Goal: Task Accomplishment & Management: Manage account settings

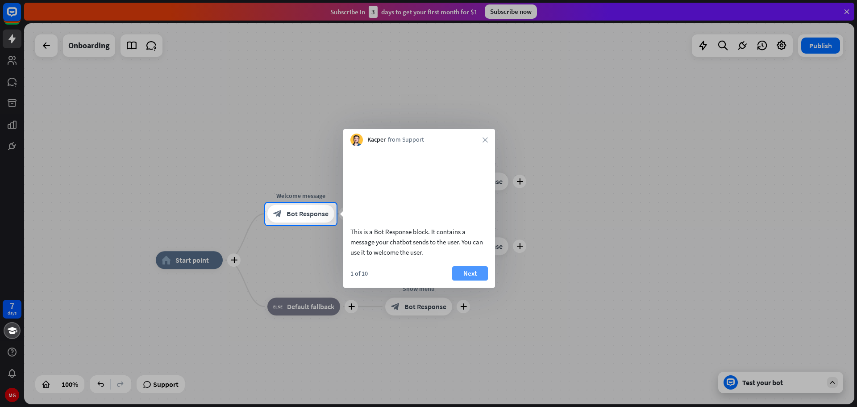
click at [471, 280] on button "Next" at bounding box center [470, 273] width 36 height 14
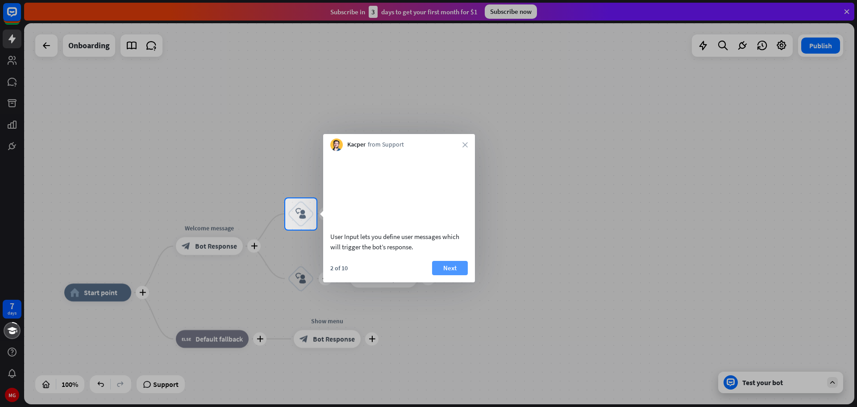
click at [449, 275] on button "Next" at bounding box center [450, 268] width 36 height 14
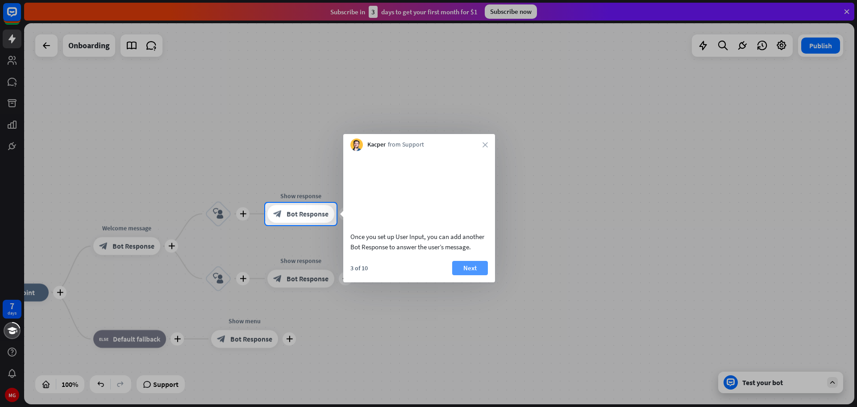
click at [464, 275] on button "Next" at bounding box center [470, 268] width 36 height 14
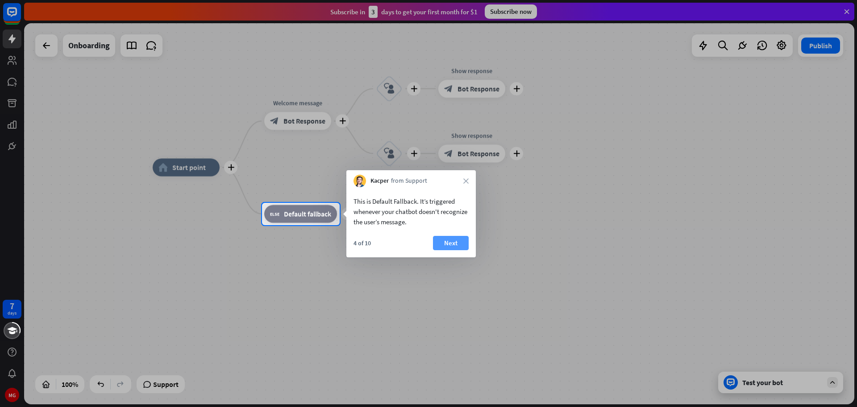
click at [459, 243] on button "Next" at bounding box center [451, 243] width 36 height 14
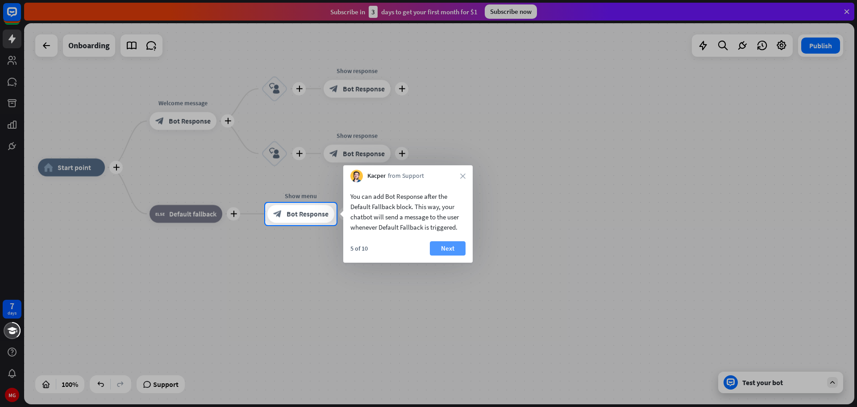
click at [456, 244] on button "Next" at bounding box center [448, 248] width 36 height 14
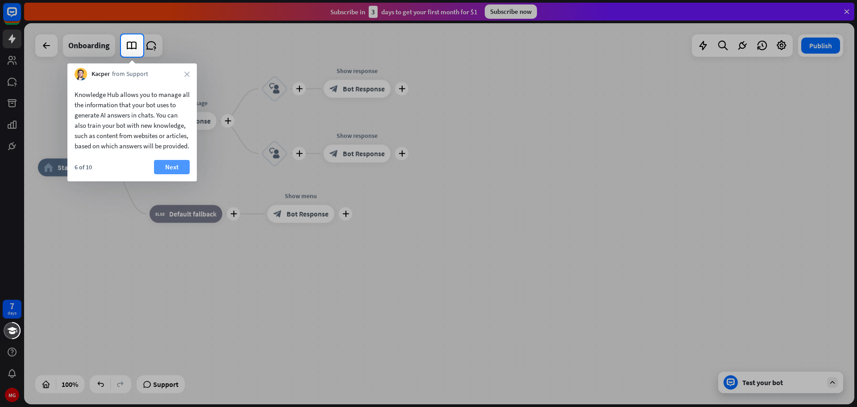
click at [178, 174] on button "Next" at bounding box center [172, 167] width 36 height 14
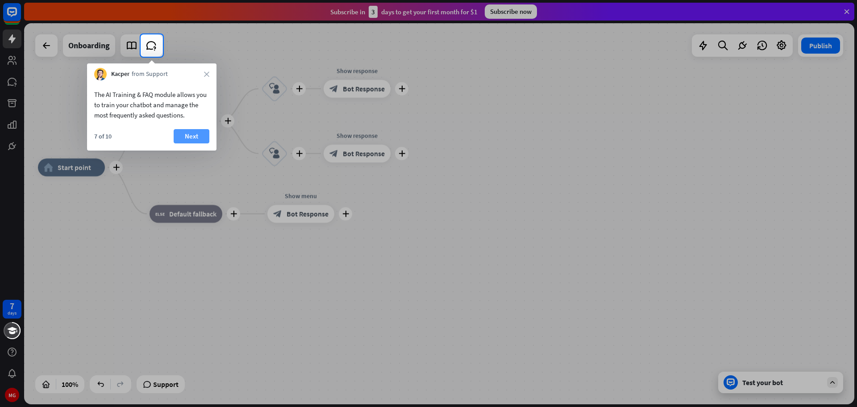
click at [195, 132] on button "Next" at bounding box center [192, 136] width 36 height 14
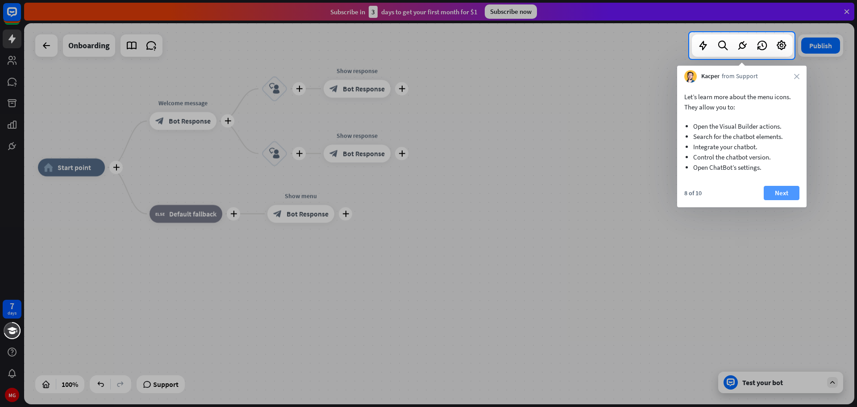
click at [789, 189] on button "Next" at bounding box center [782, 193] width 36 height 14
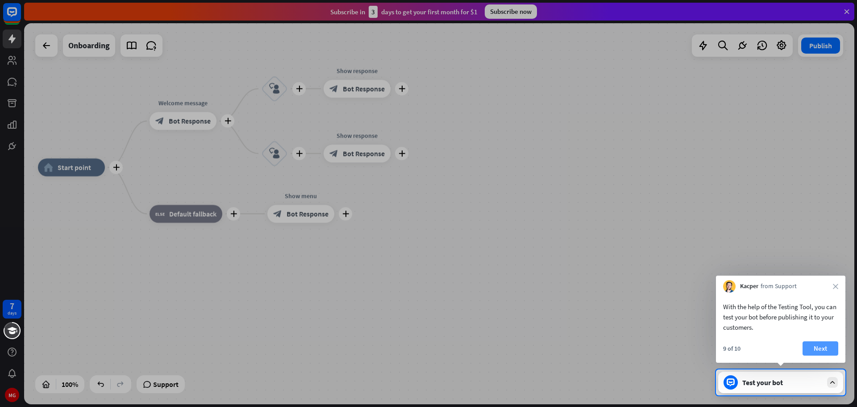
click at [828, 344] on button "Next" at bounding box center [821, 348] width 36 height 14
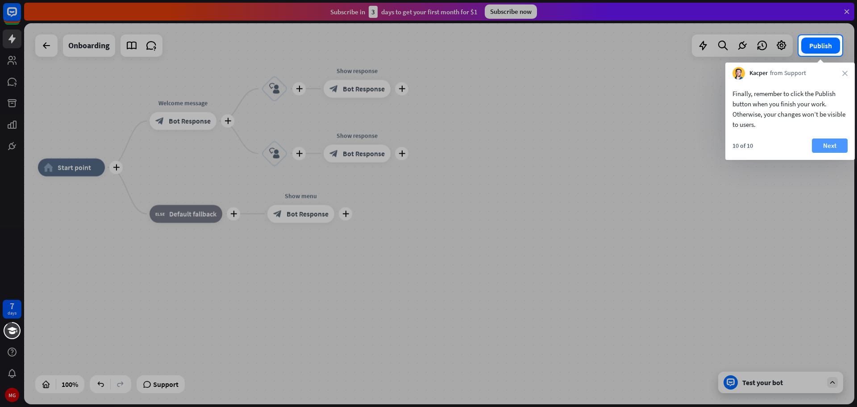
click at [828, 144] on button "Next" at bounding box center [830, 145] width 36 height 14
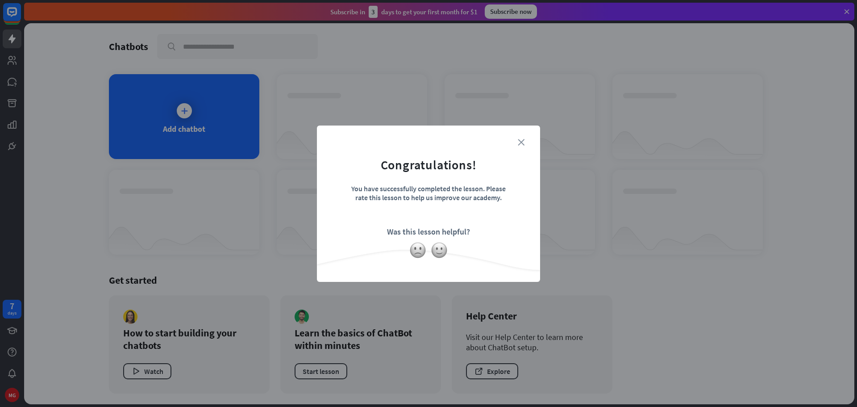
click at [524, 141] on icon "close" at bounding box center [521, 142] width 7 height 7
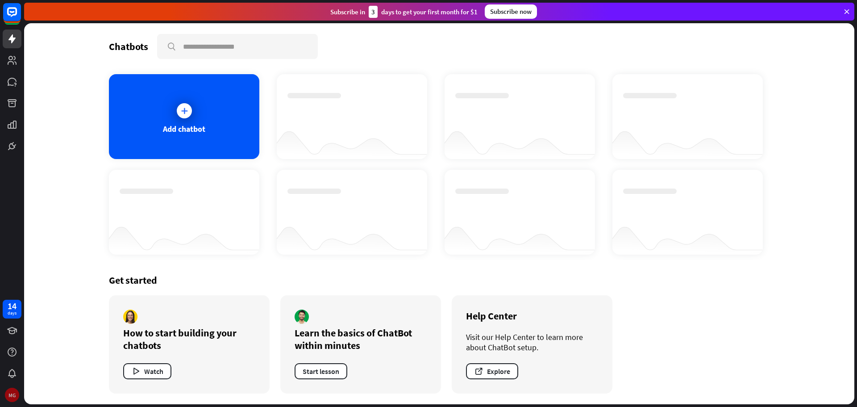
click at [14, 394] on div "MG" at bounding box center [12, 394] width 14 height 14
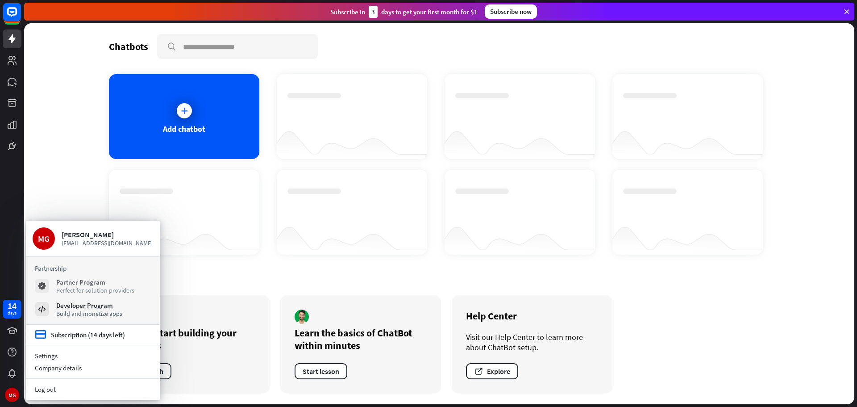
click at [96, 283] on div "Partner Program" at bounding box center [95, 282] width 78 height 8
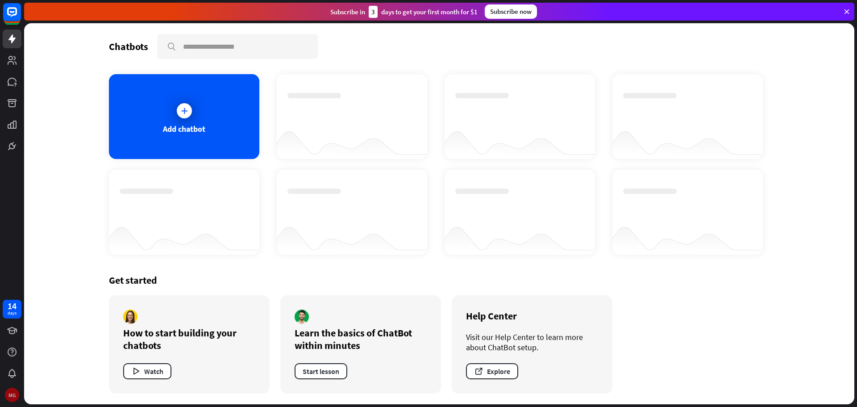
click at [10, 393] on div "MG" at bounding box center [12, 394] width 14 height 14
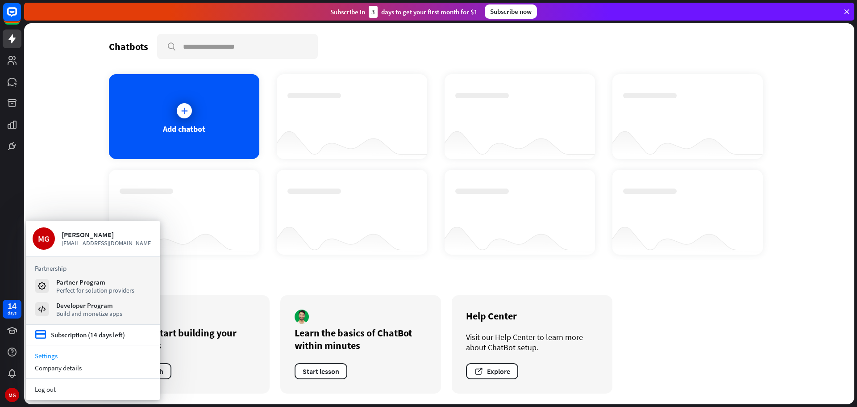
click at [54, 356] on link "Settings" at bounding box center [93, 356] width 134 height 12
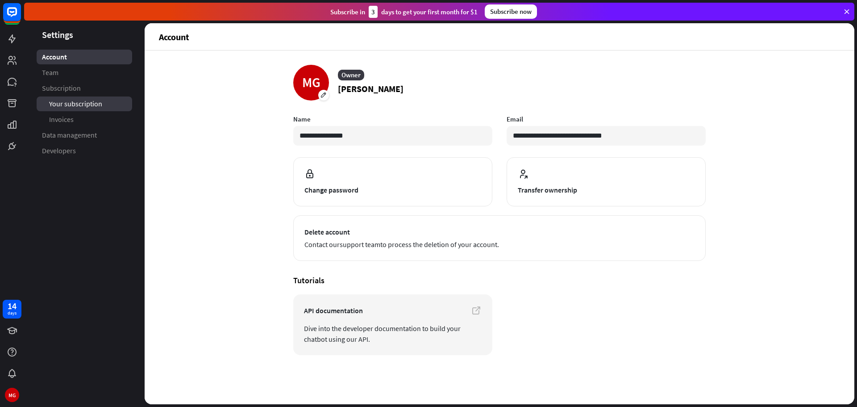
click at [80, 104] on span "Your subscription" at bounding box center [75, 103] width 53 height 9
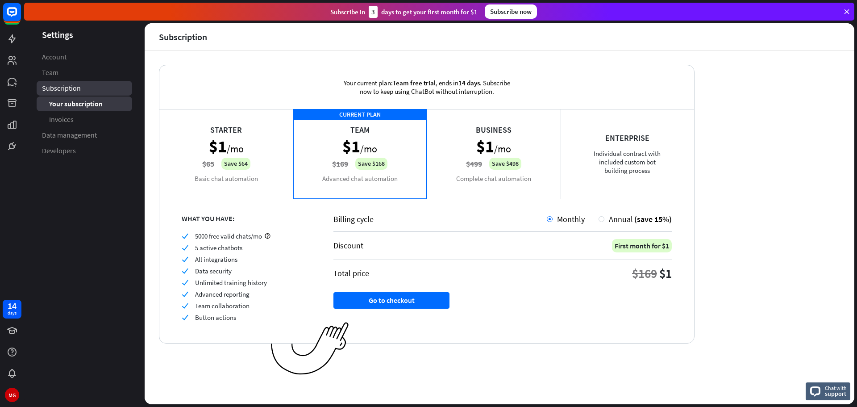
click at [59, 86] on span "Subscription" at bounding box center [61, 87] width 39 height 9
click at [226, 125] on div "Starter $1 /mo $65 Save $64 Basic chat automation" at bounding box center [226, 153] width 134 height 89
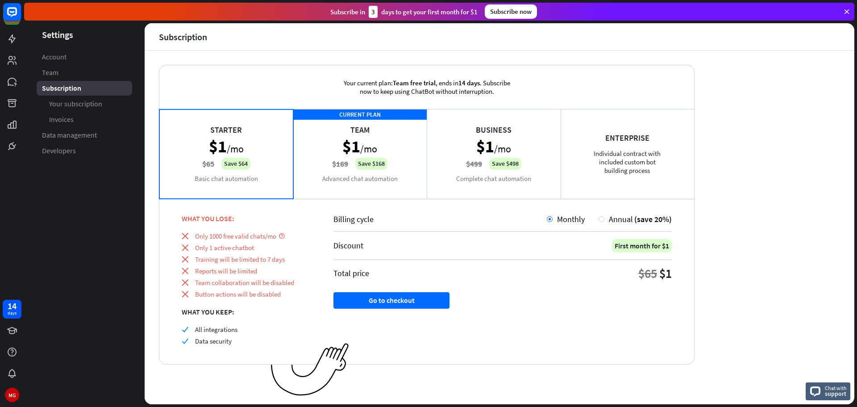
click at [372, 158] on div "CURRENT PLAN Team $1 /mo $169 Save $168 Advanced chat automation" at bounding box center [360, 153] width 134 height 89
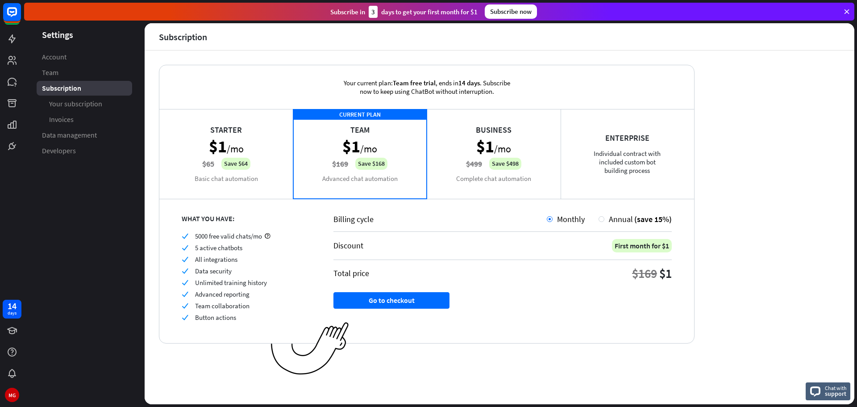
click at [263, 173] on div "Starter $1 /mo $65 Save $64 Basic chat automation" at bounding box center [226, 153] width 134 height 89
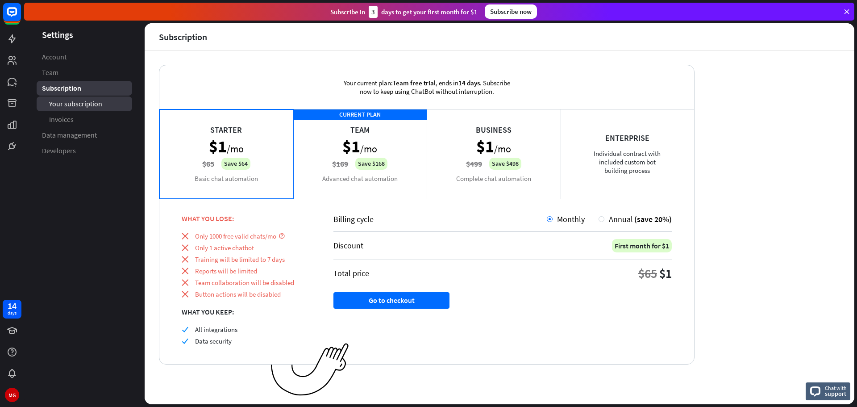
click at [71, 101] on span "Your subscription" at bounding box center [75, 103] width 53 height 9
